Goal: Transaction & Acquisition: Purchase product/service

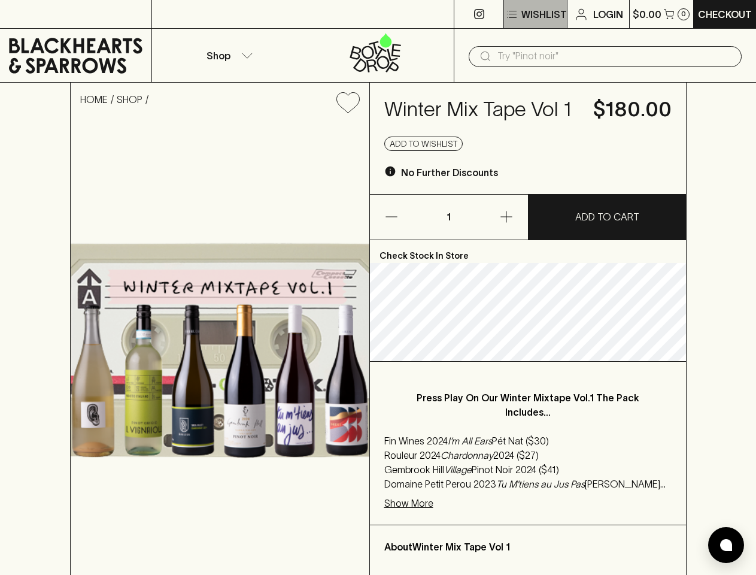
click at [535, 14] on p "Wishlist" at bounding box center [545, 14] width 46 height 14
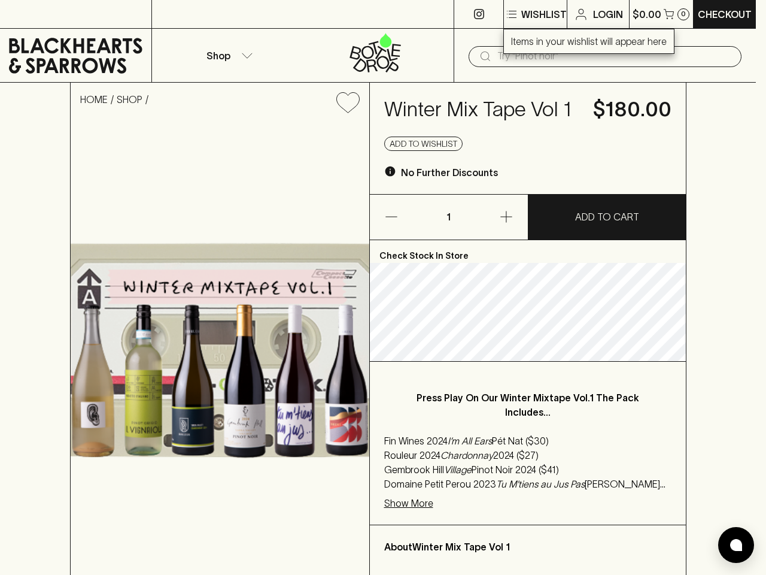
click at [661, 14] on div at bounding box center [383, 287] width 766 height 575
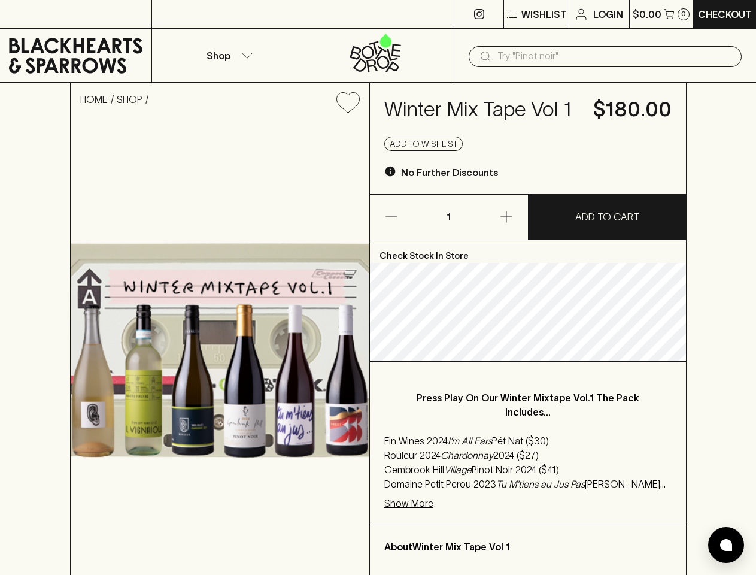
click at [228, 55] on p "Shop" at bounding box center [219, 56] width 24 height 14
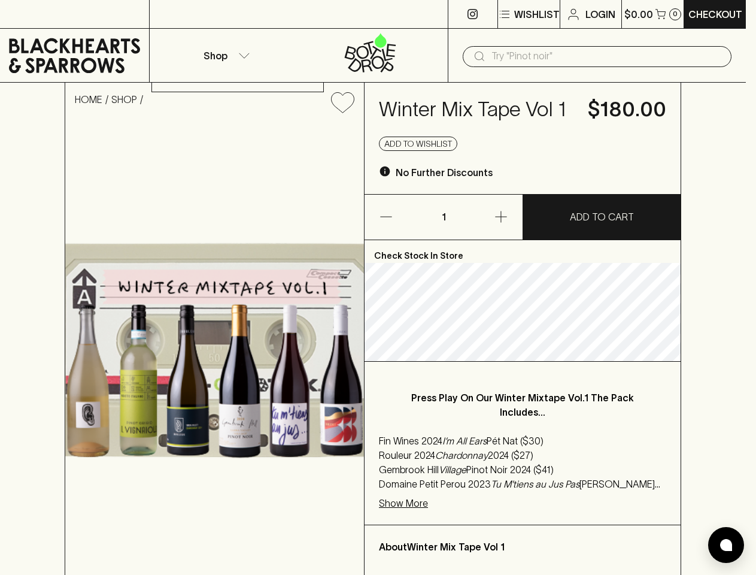
click at [605, 56] on div at bounding box center [378, 287] width 756 height 575
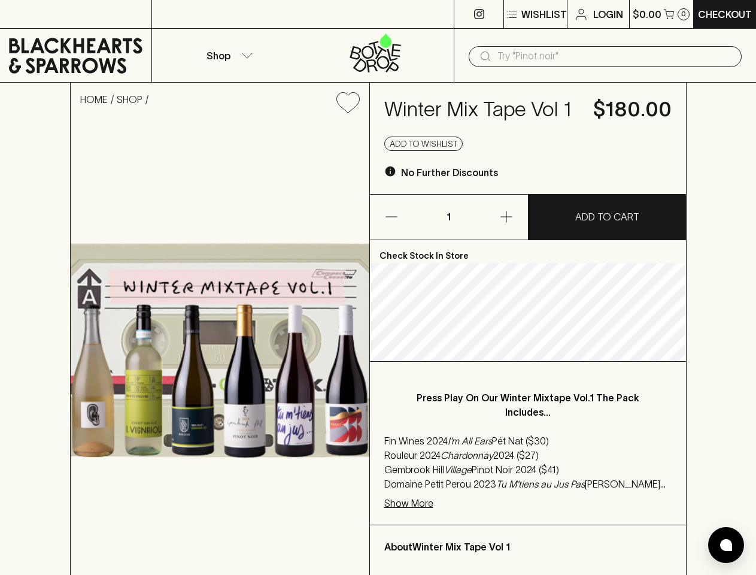
click at [348, 102] on icon "Add to wishlist" at bounding box center [348, 102] width 23 height 20
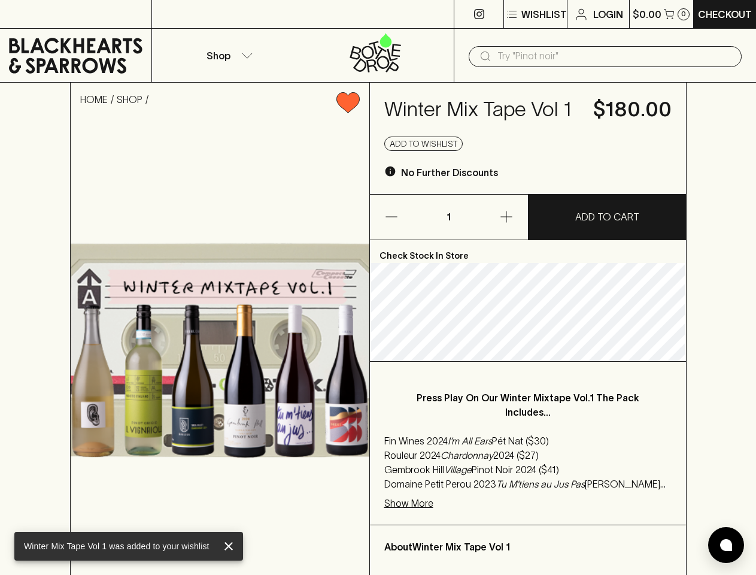
click at [424, 144] on button "Add to wishlist" at bounding box center [423, 144] width 78 height 14
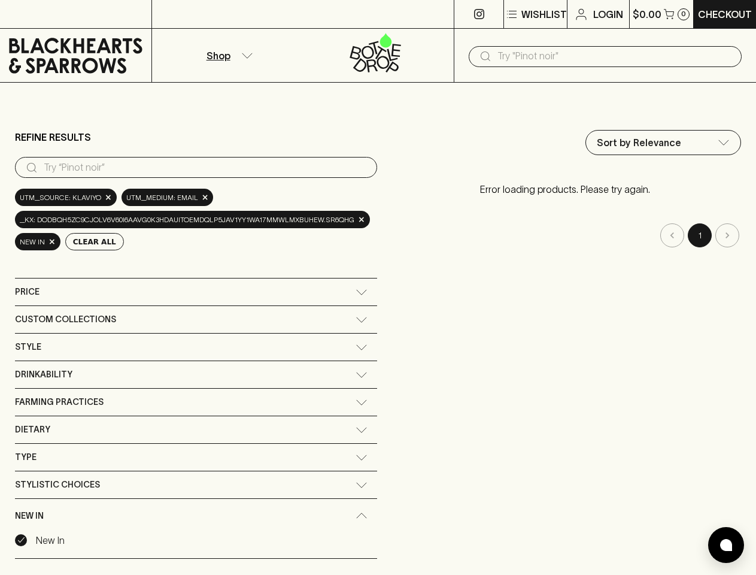
click at [378, 287] on div "Refine Results ​ utm_source: Klaviyo × utm_medium: email × _kx: doDBQH5zC9CjOlV…" at bounding box center [378, 361] width 726 height 483
click at [535, 14] on p "Wishlist" at bounding box center [545, 14] width 46 height 14
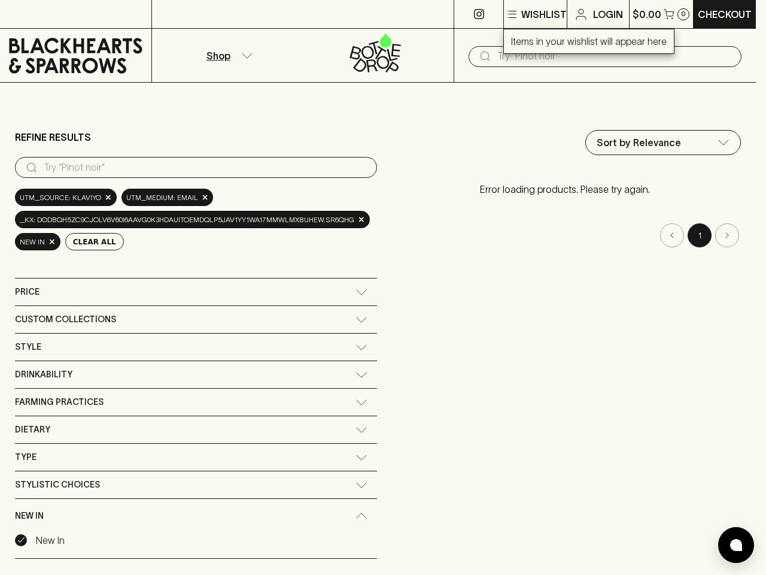
click at [661, 14] on div at bounding box center [383, 287] width 766 height 575
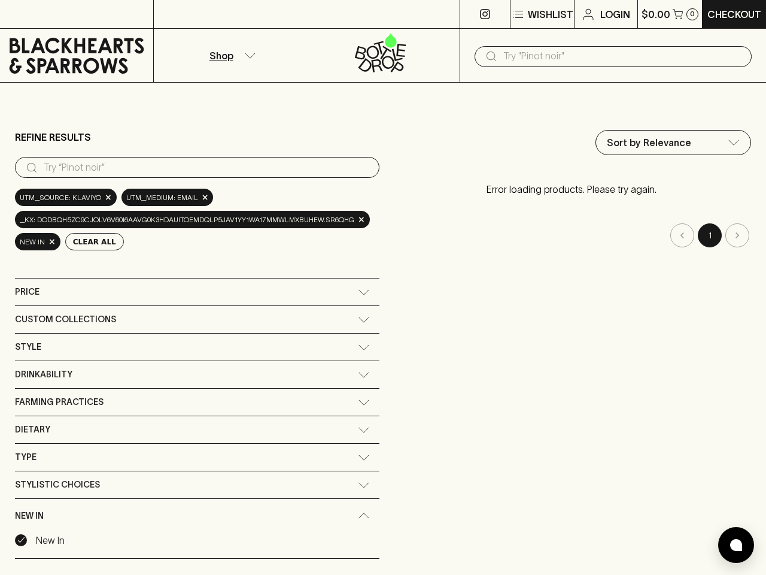
click at [228, 55] on div at bounding box center [383, 287] width 766 height 575
click at [605, 56] on input "text" at bounding box center [623, 56] width 239 height 19
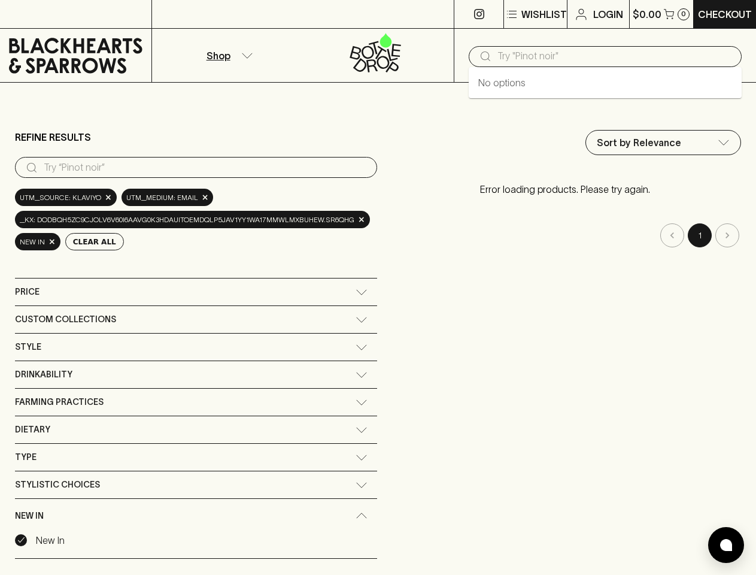
click at [194, 167] on input "search" at bounding box center [206, 167] width 324 height 19
click at [89, 241] on button "Clear All" at bounding box center [94, 241] width 59 height 17
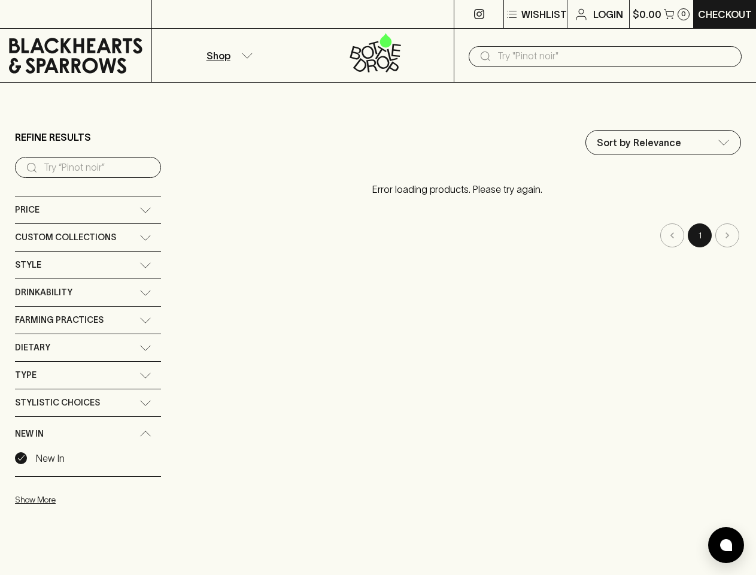
click at [194, 292] on div "Sort by Relevance default ​ Error loading products. Please try again. 1" at bounding box center [457, 321] width 568 height 382
click at [194, 319] on div "Sort by Relevance default ​ Error loading products. Please try again. 1" at bounding box center [457, 321] width 568 height 382
click at [194, 347] on div "Sort by Relevance default ​ Error loading products. Please try again. 1" at bounding box center [457, 321] width 568 height 382
